Goal: Task Accomplishment & Management: Use online tool/utility

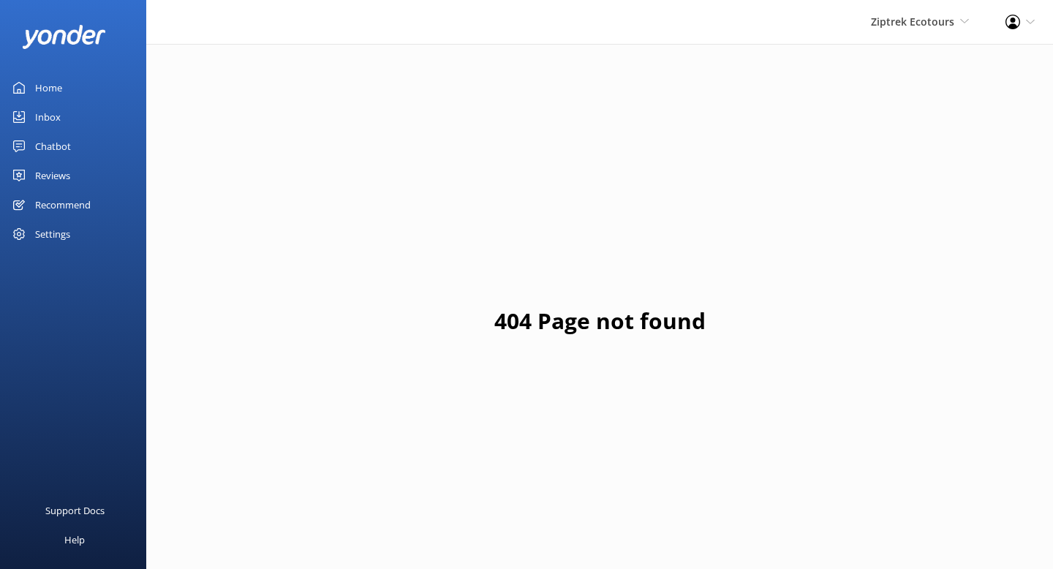
click at [77, 200] on div "Recommend" at bounding box center [63, 204] width 56 height 29
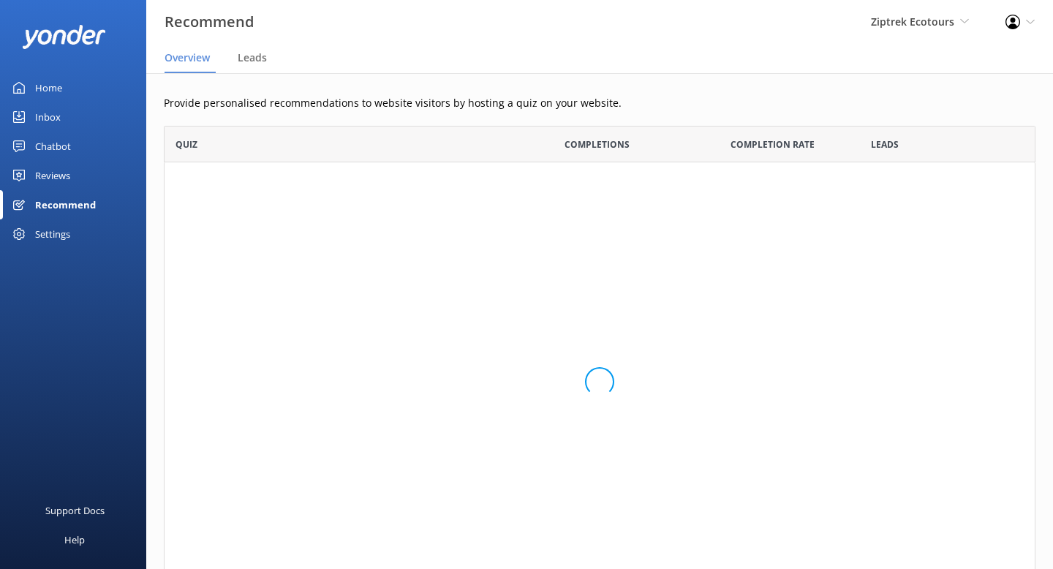
scroll to position [110, 871]
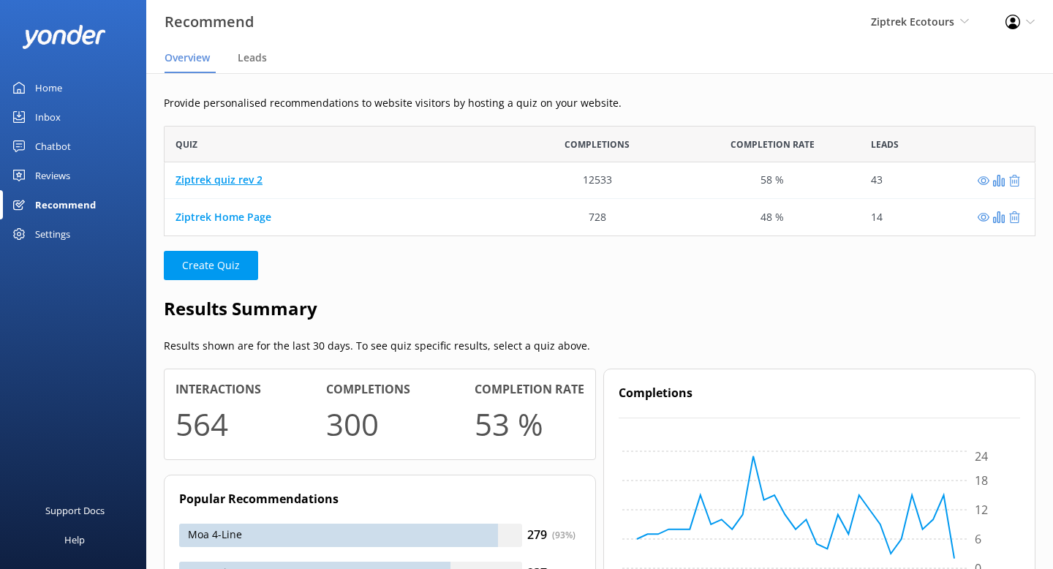
click at [233, 177] on link "Ziptrek quiz rev 2" at bounding box center [218, 180] width 87 height 14
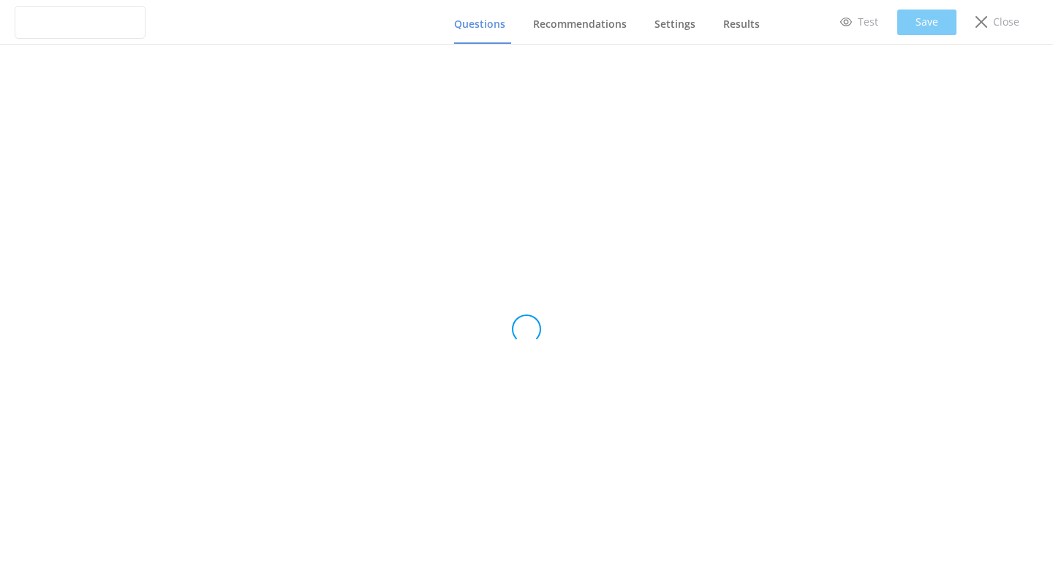
type input "Ziptrek quiz rev 2"
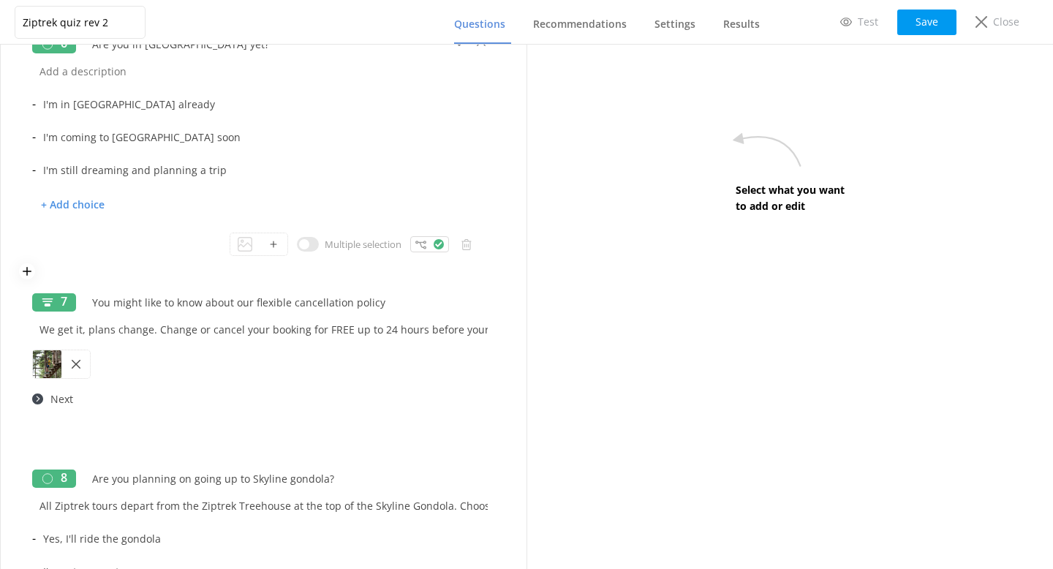
scroll to position [1840, 0]
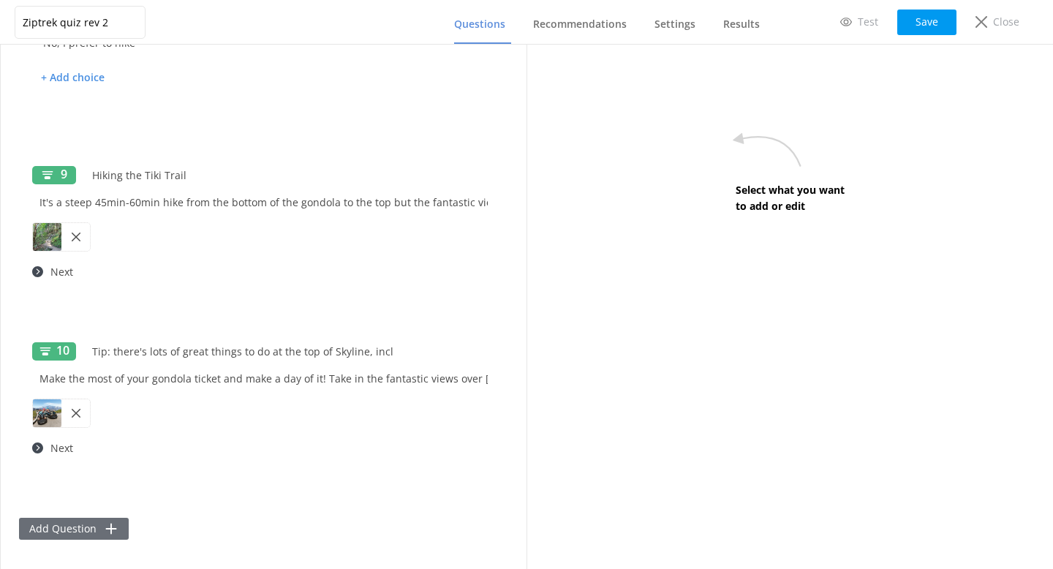
click at [101, 518] on button "Add Question" at bounding box center [74, 528] width 110 height 22
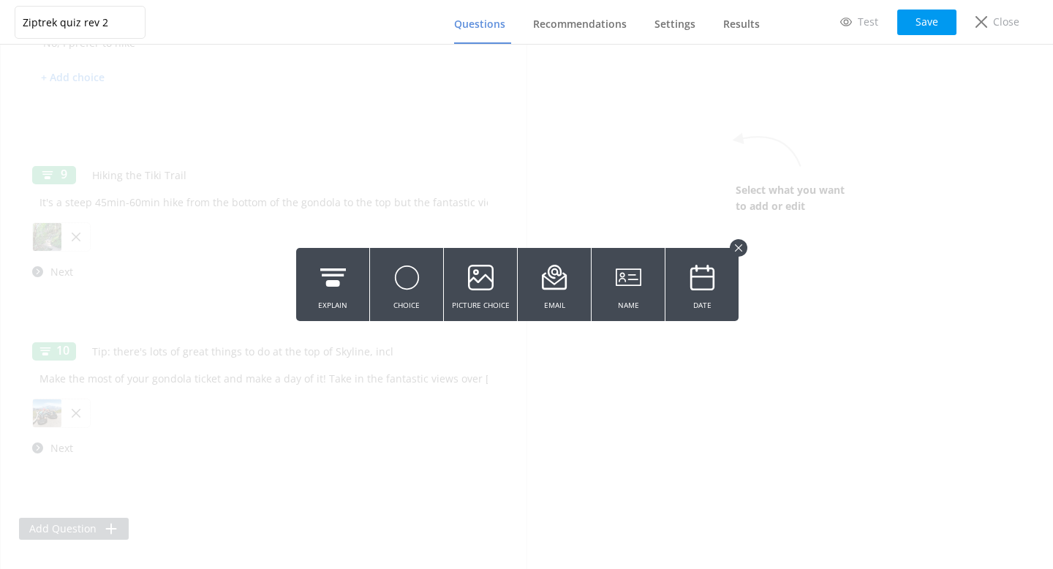
click at [734, 246] on button at bounding box center [738, 248] width 18 height 18
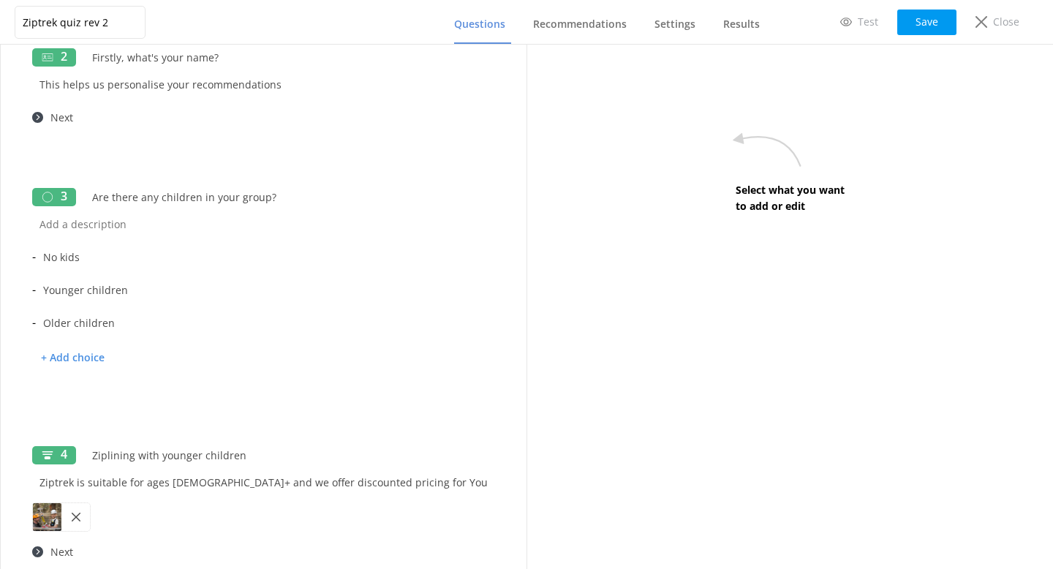
scroll to position [0, 0]
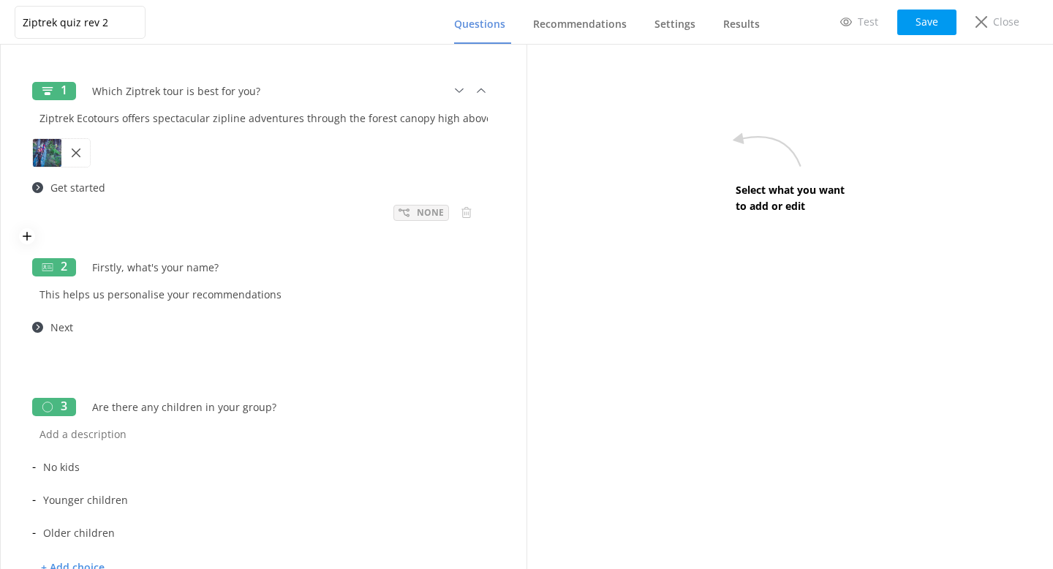
click at [412, 218] on div "None" at bounding box center [421, 213] width 56 height 16
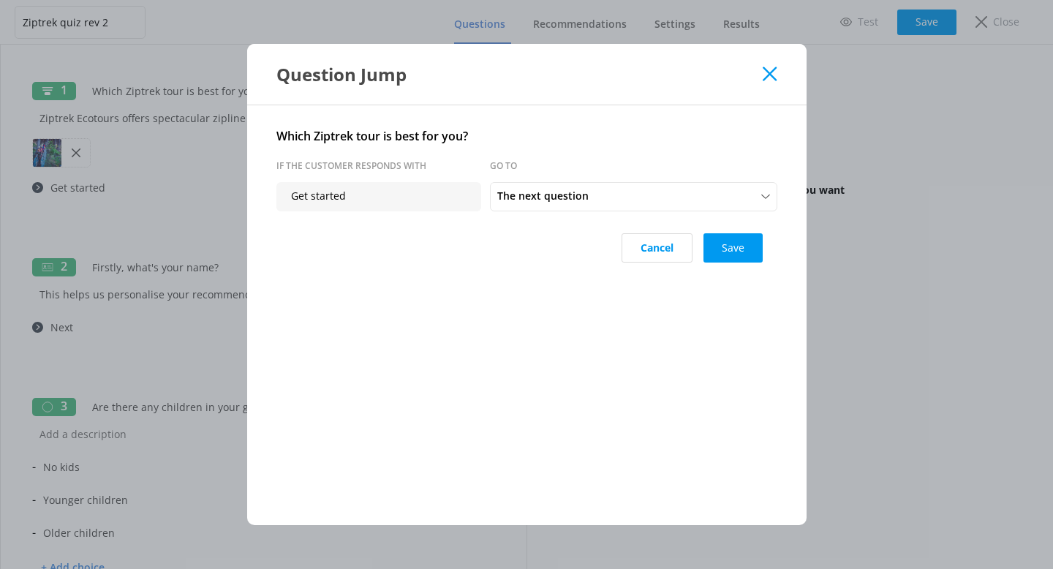
click at [771, 81] on div "Question Jump" at bounding box center [526, 74] width 559 height 61
click at [772, 73] on icon at bounding box center [769, 74] width 14 height 15
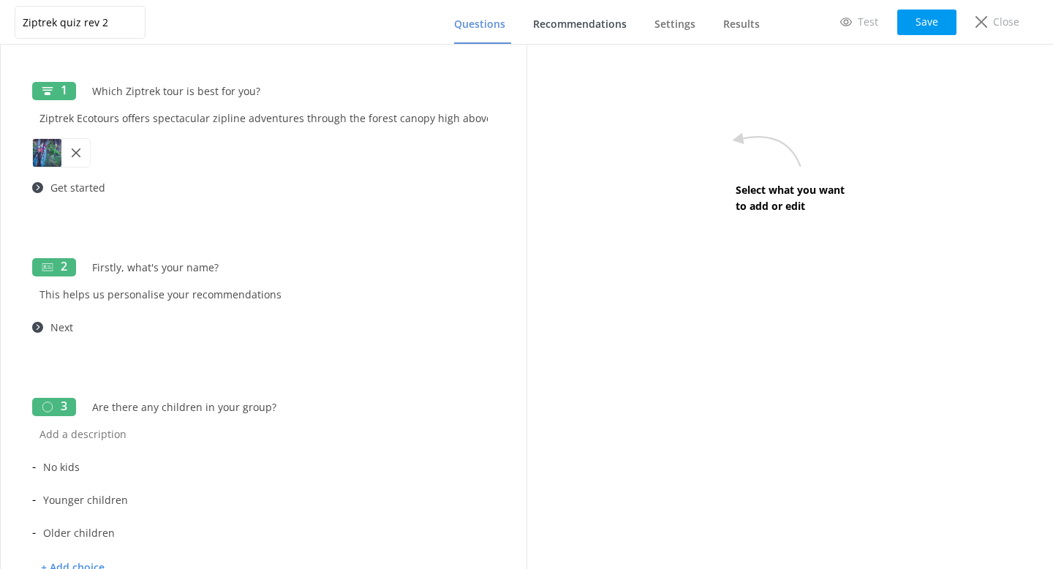
click at [606, 26] on span "Recommendations" at bounding box center [580, 24] width 94 height 15
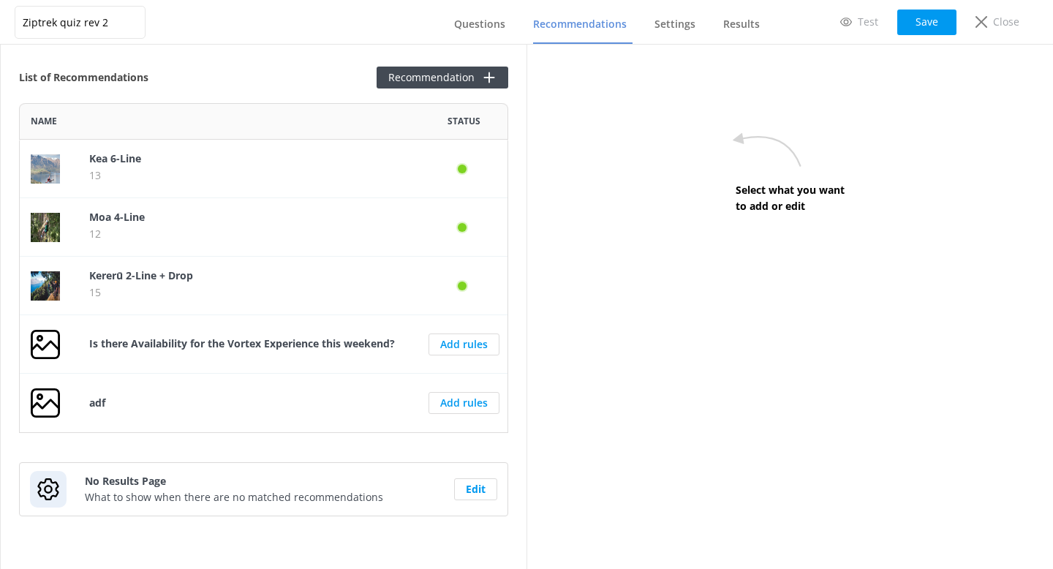
scroll to position [330, 489]
click at [450, 79] on button "Recommendation" at bounding box center [442, 78] width 132 height 22
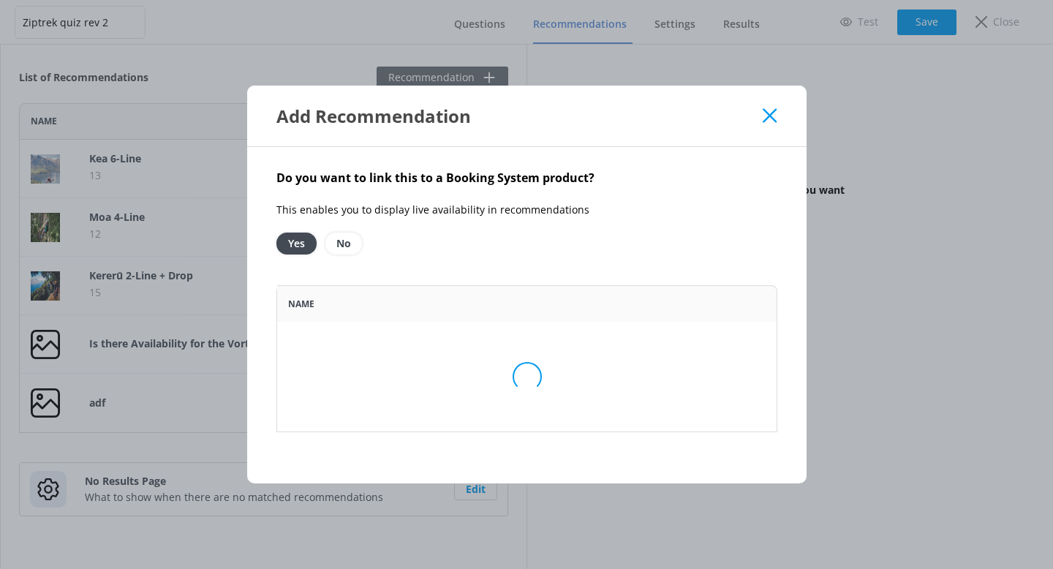
scroll to position [366, 501]
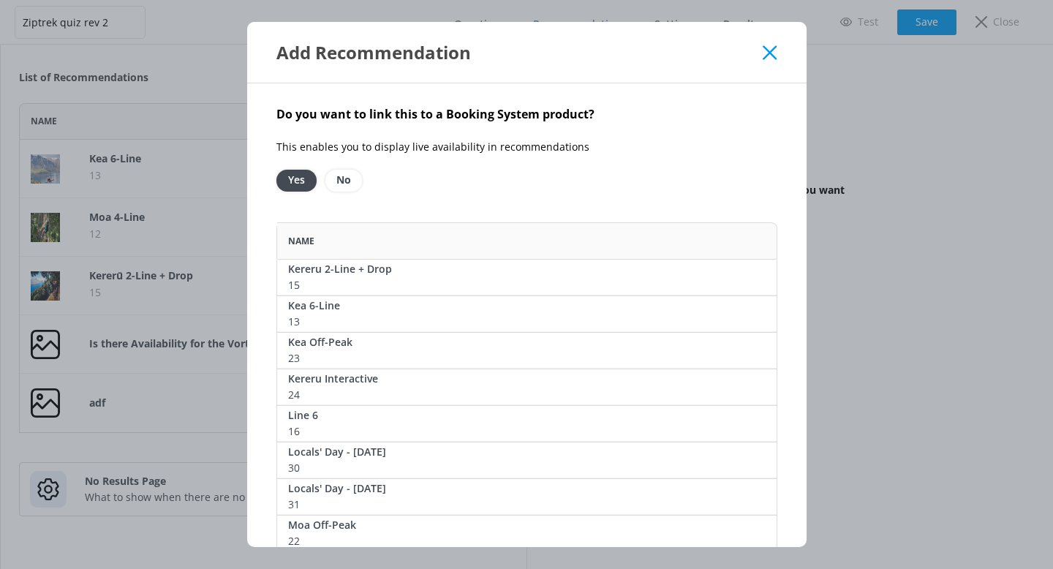
click at [760, 45] on div "Add Recommendation" at bounding box center [519, 52] width 487 height 24
click at [768, 49] on icon at bounding box center [769, 52] width 14 height 15
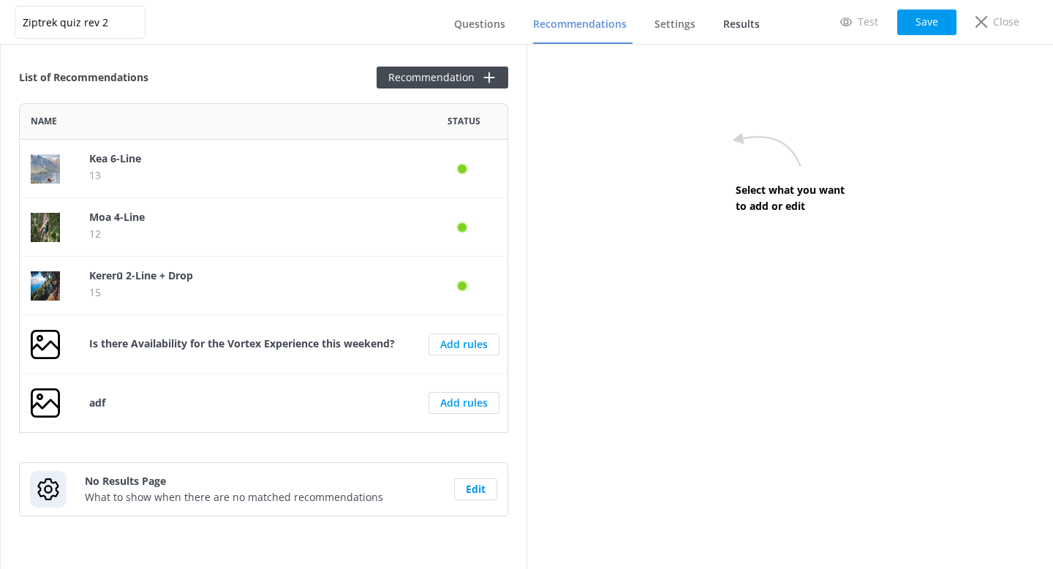
click at [729, 28] on span "Results" at bounding box center [741, 24] width 37 height 15
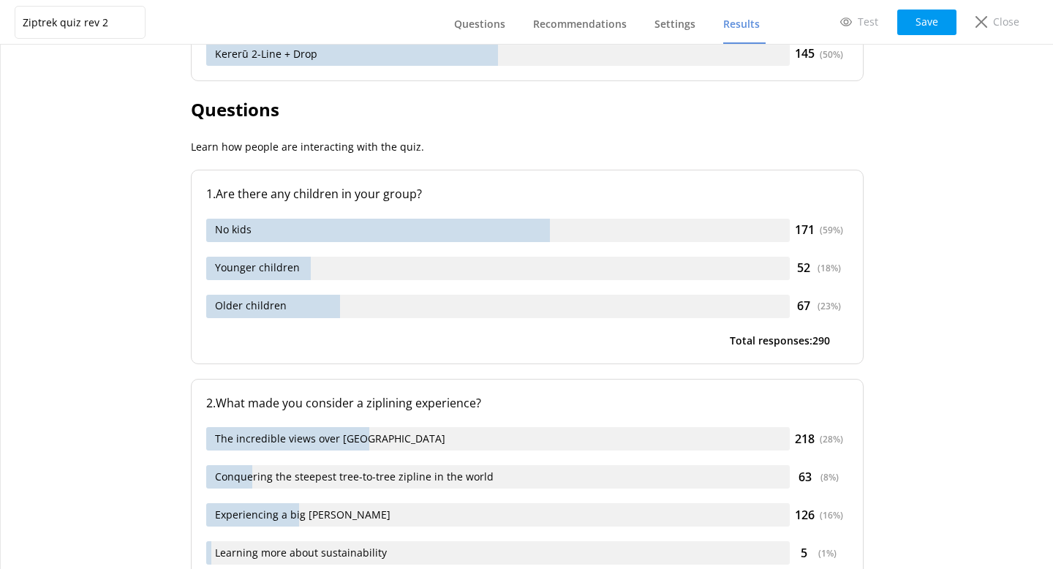
scroll to position [563, 0]
click at [984, 32] on div "Close" at bounding box center [997, 22] width 64 height 25
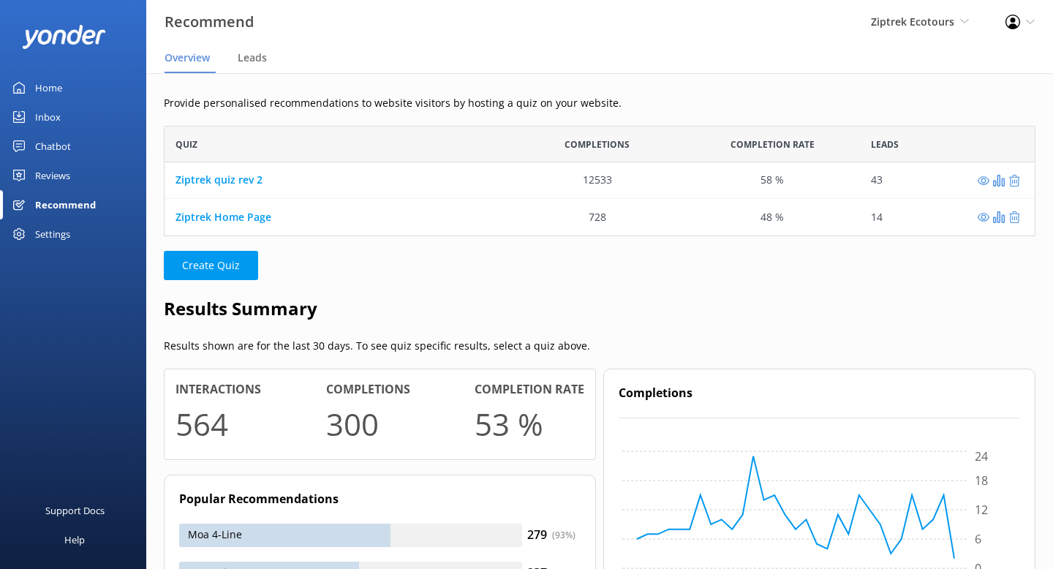
scroll to position [110, 871]
click at [255, 60] on span "Leads" at bounding box center [252, 57] width 29 height 15
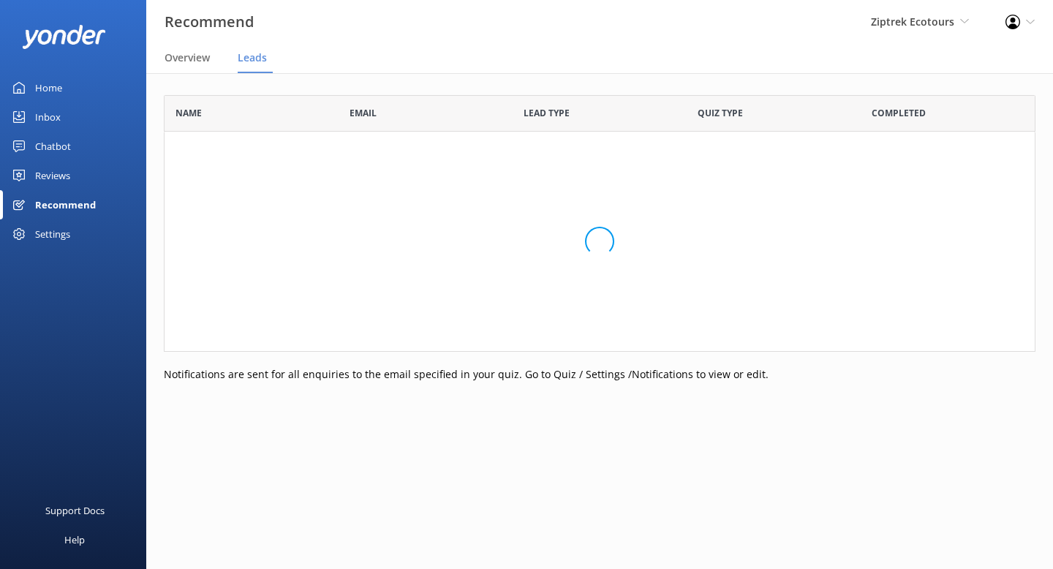
scroll to position [403, 871]
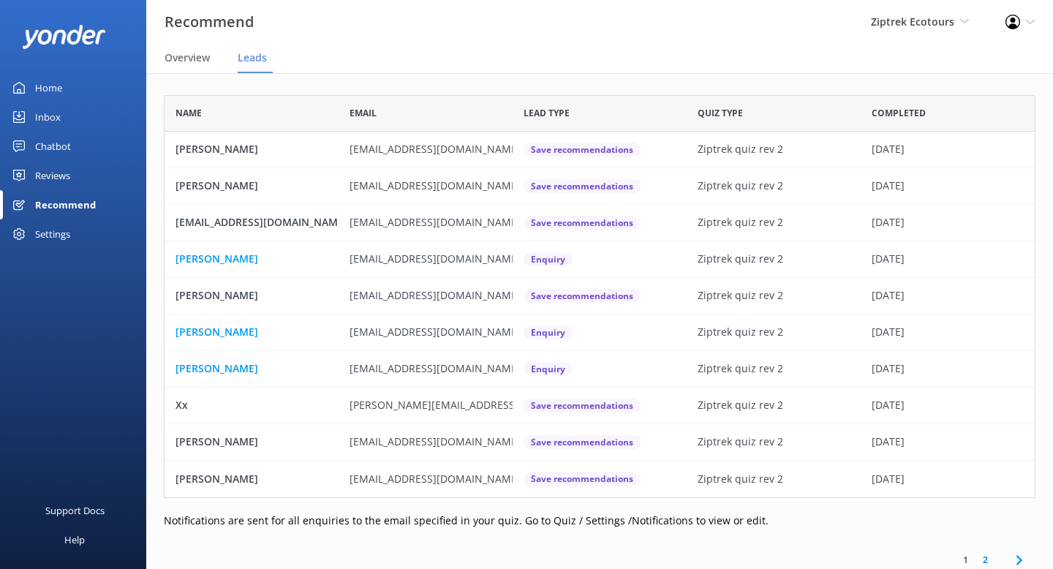
click at [96, 201] on link "Recommend" at bounding box center [73, 204] width 146 height 29
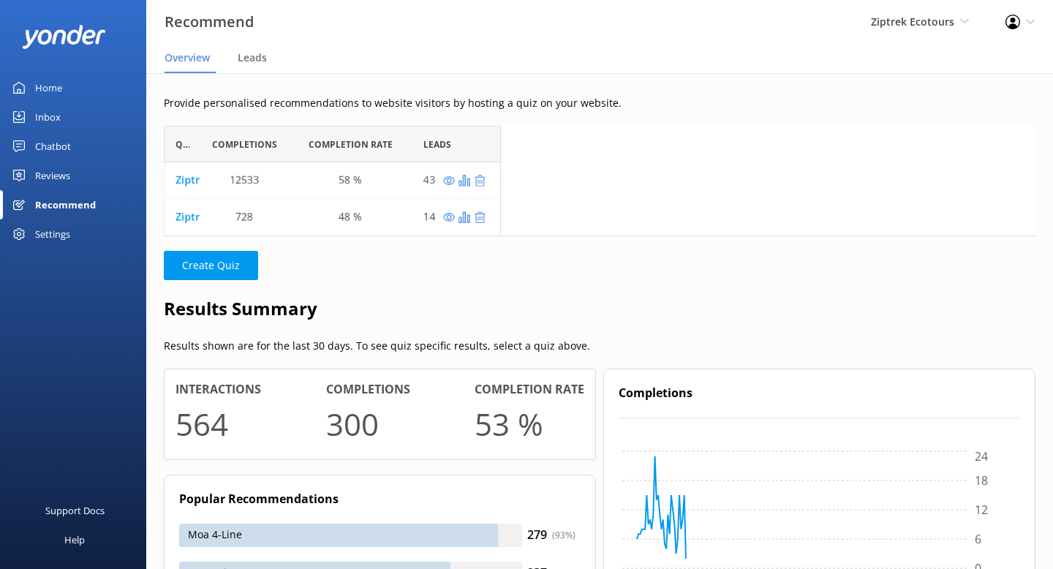
scroll to position [110, 871]
